Goal: Task Accomplishment & Management: Manage account settings

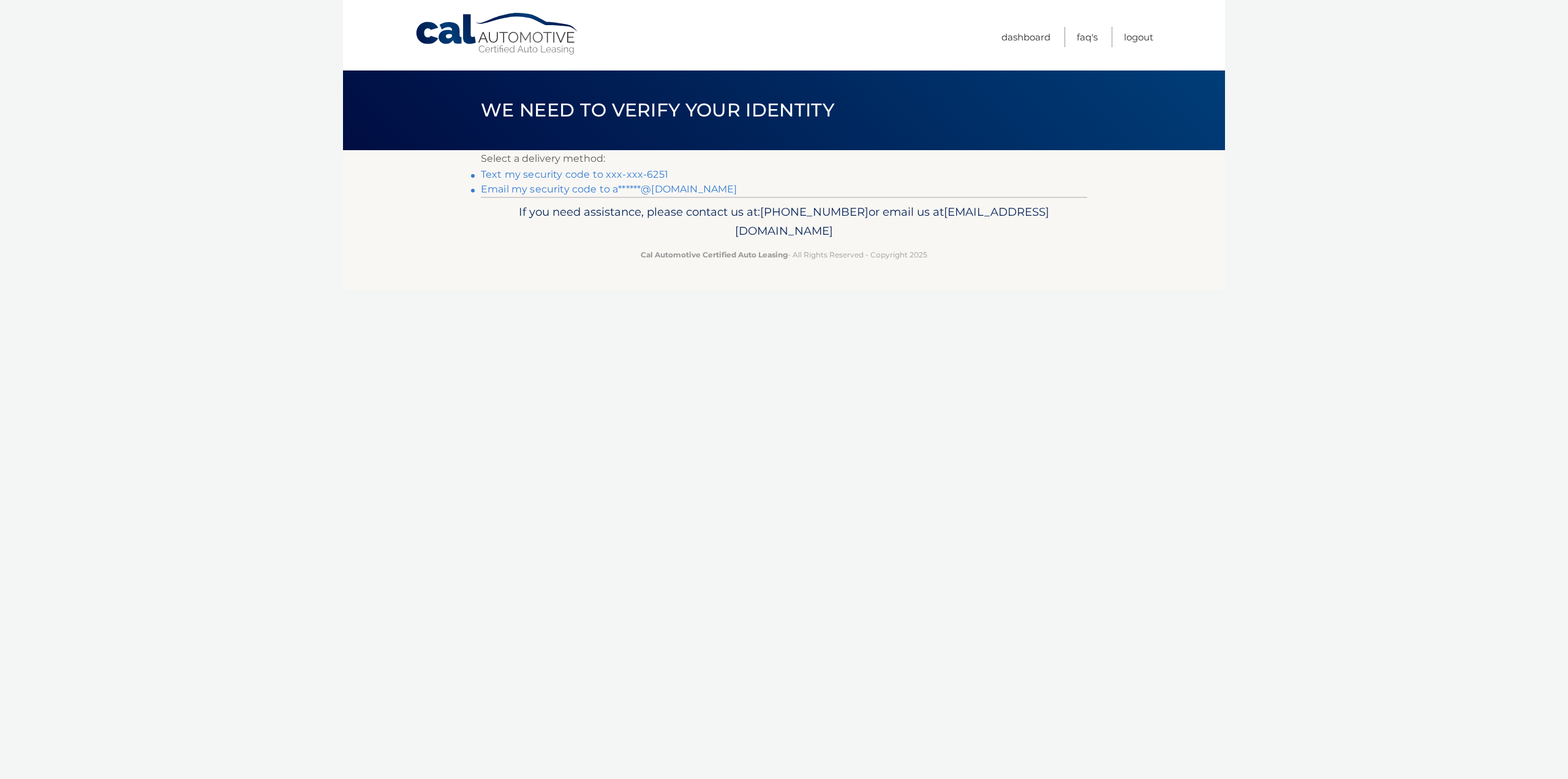
click at [574, 172] on link "Text my security code to xxx-xxx-6251" at bounding box center [574, 174] width 187 height 11
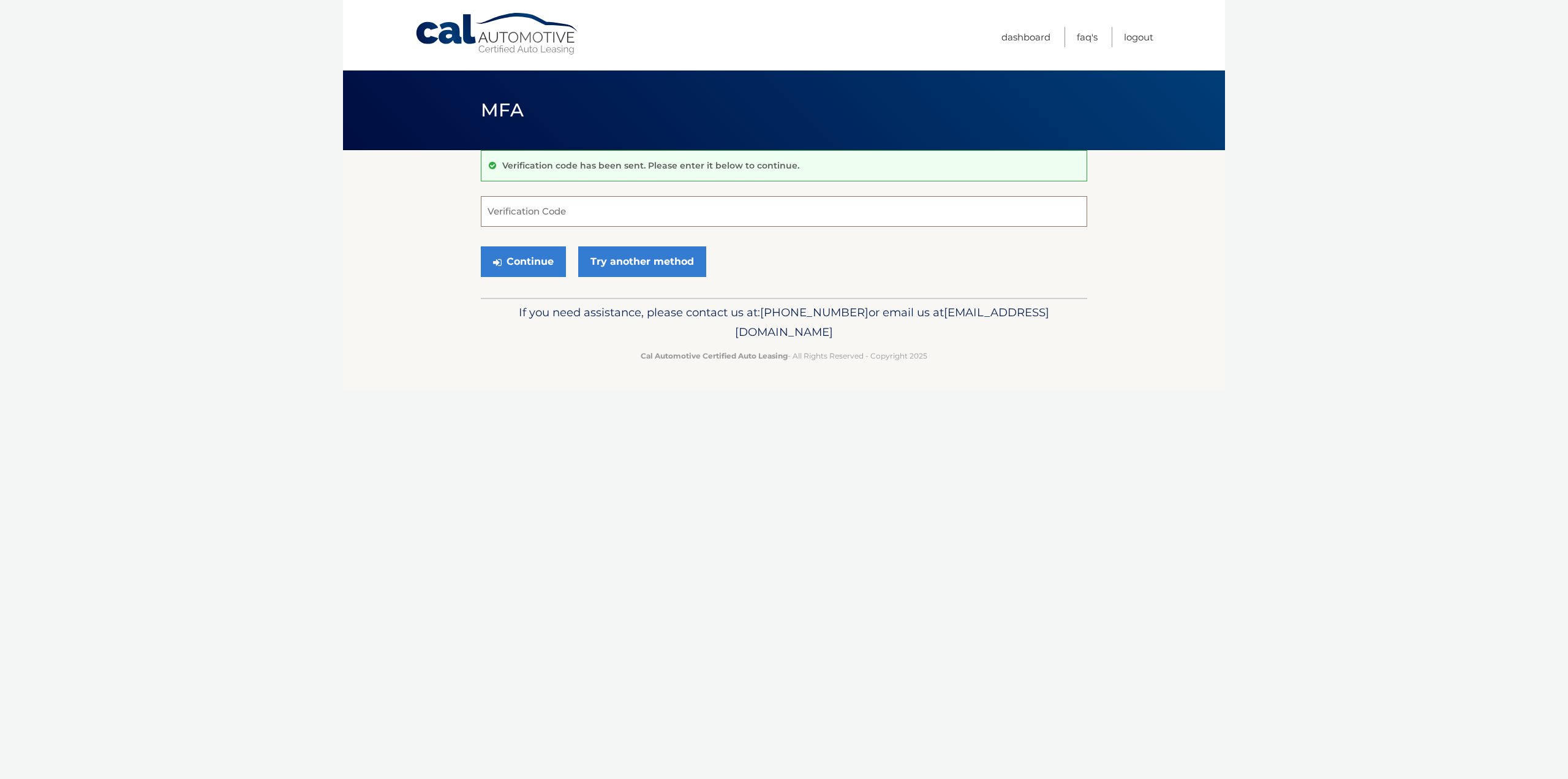
click at [587, 211] on input "Verification Code" at bounding box center [784, 211] width 606 height 31
type input "683311"
click at [539, 268] on button "Continue" at bounding box center [523, 261] width 85 height 31
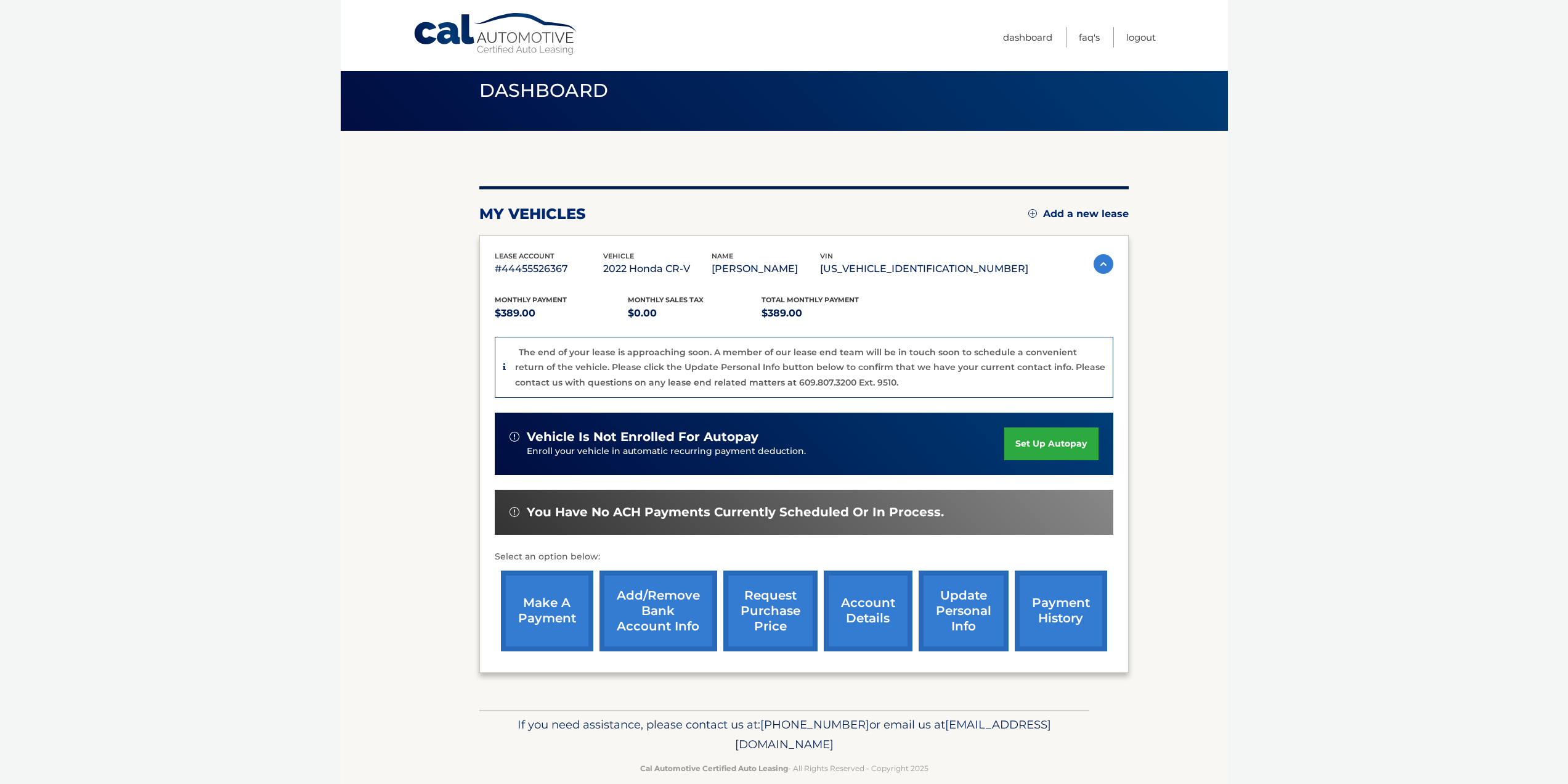
scroll to position [40, 0]
